Goal: Information Seeking & Learning: Learn about a topic

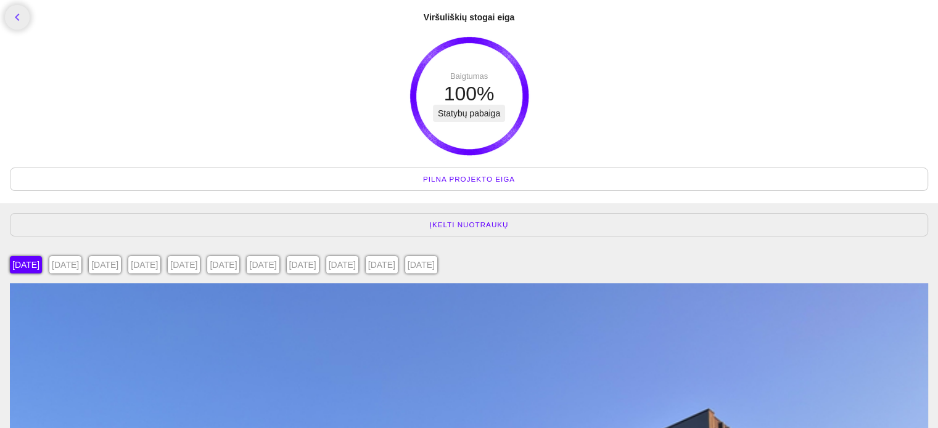
click at [475, 173] on span "Pilna projekto eiga" at bounding box center [469, 179] width 92 height 12
click at [358, 263] on div "[DATE]" at bounding box center [342, 264] width 32 height 17
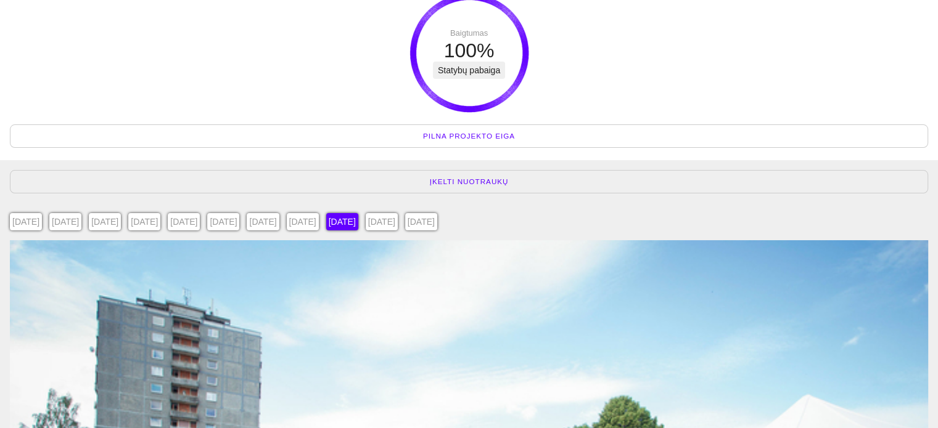
scroll to position [41, 0]
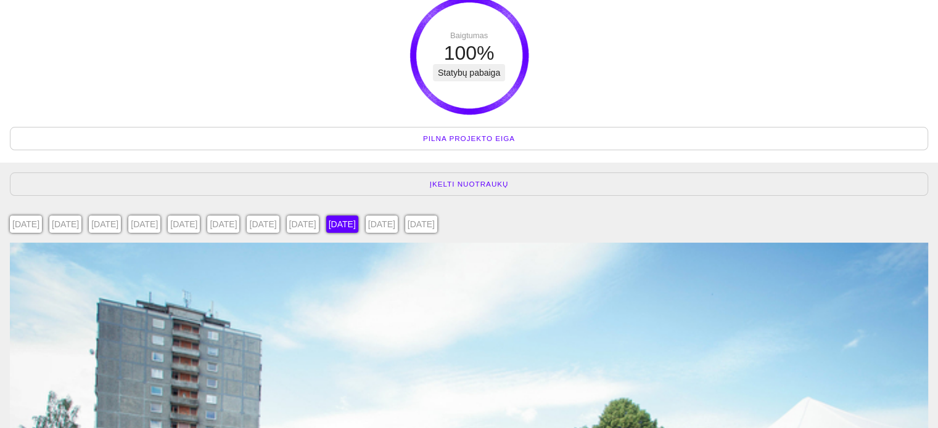
click at [398, 223] on div "[DATE]" at bounding box center [382, 224] width 32 height 17
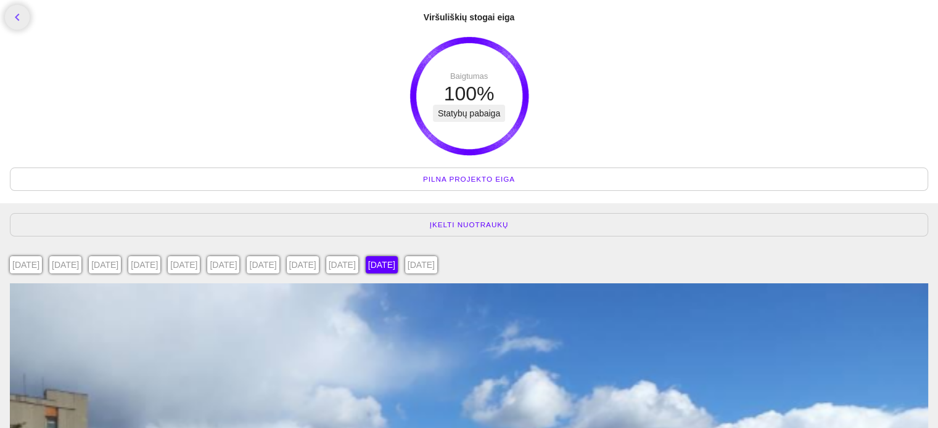
click at [78, 257] on div "[DATE]" at bounding box center [65, 264] width 32 height 17
click at [81, 264] on div "[DATE]" at bounding box center [65, 264] width 32 height 17
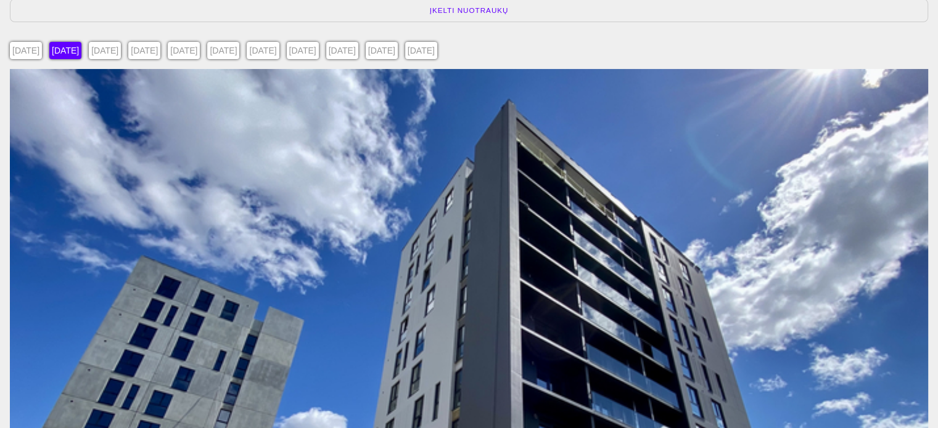
scroll to position [205, 0]
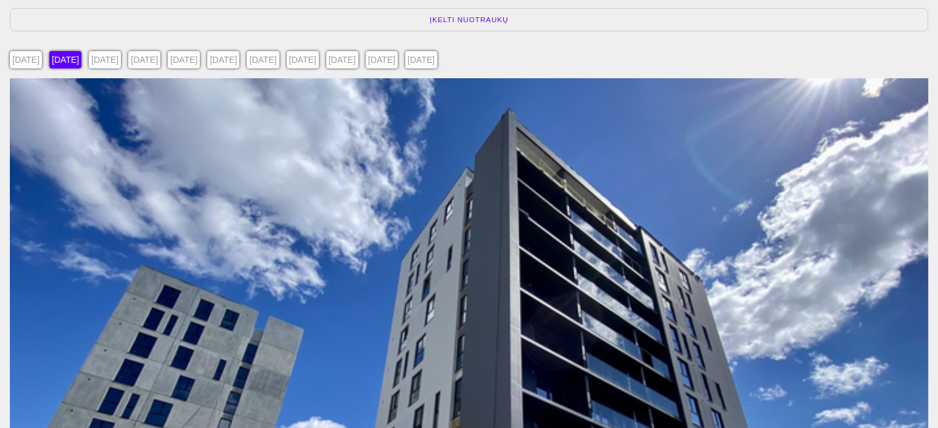
click at [38, 54] on div "[DATE]" at bounding box center [26, 59] width 32 height 17
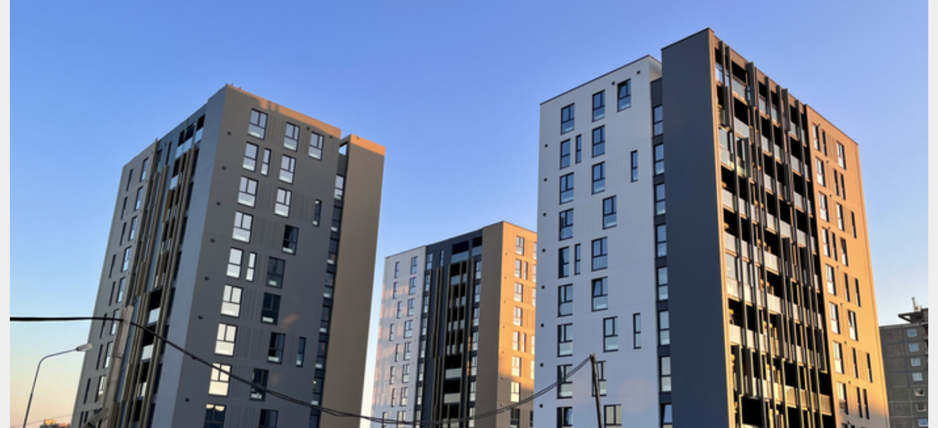
scroll to position [493, 0]
